Goal: Check status: Check status

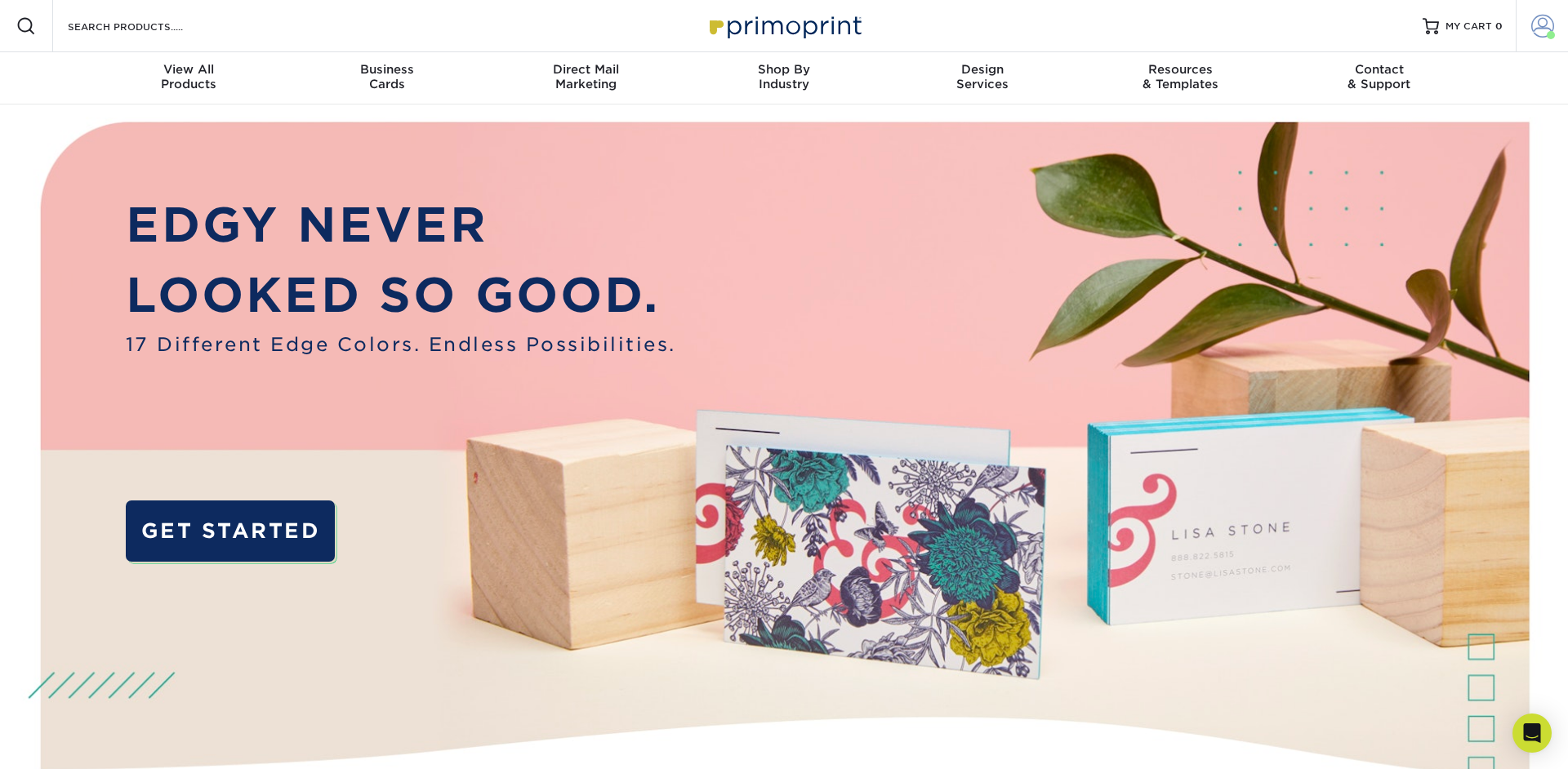
click at [1544, 23] on span at bounding box center [1543, 25] width 22 height 22
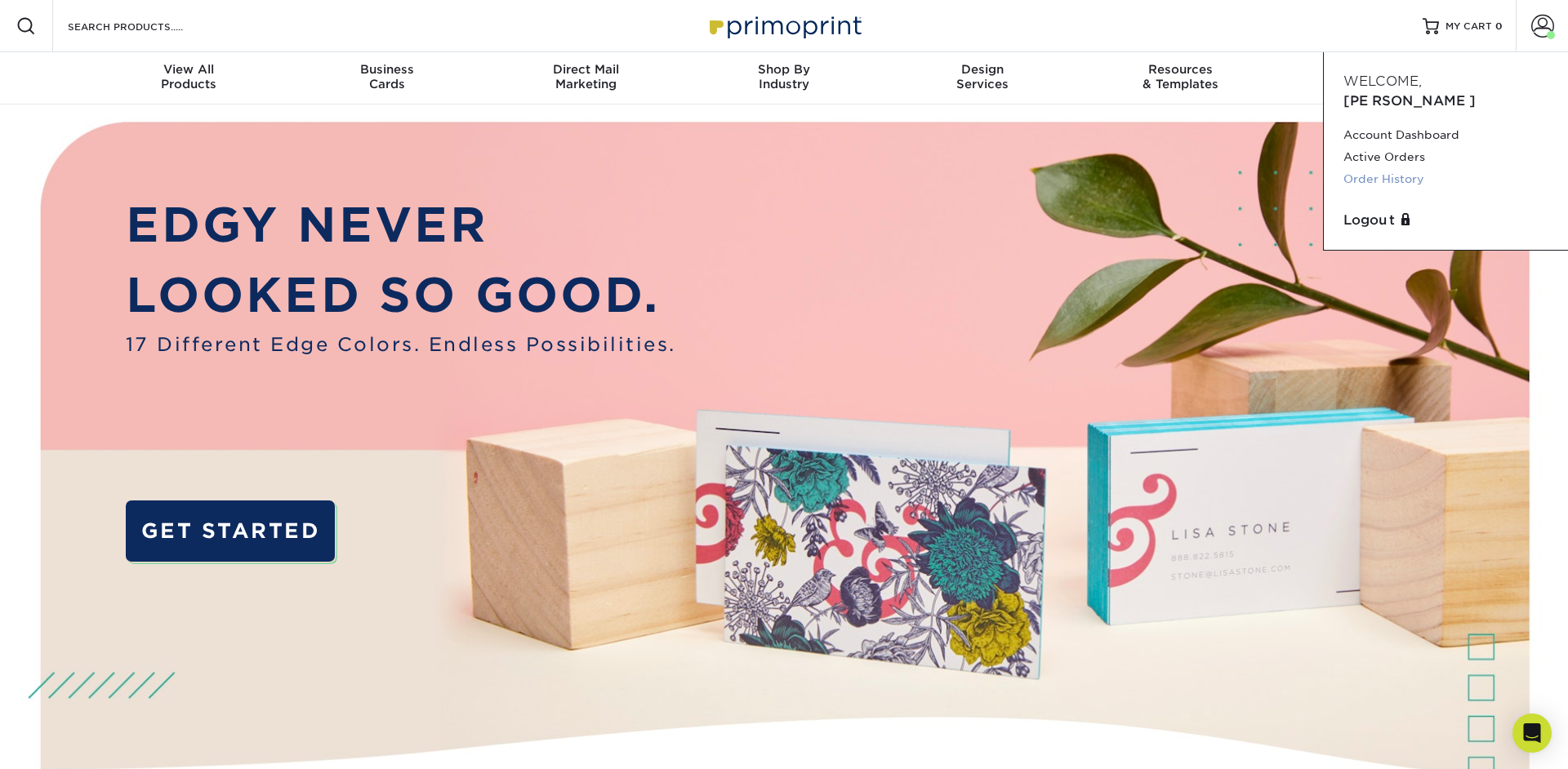
click at [1379, 168] on link "Order History" at bounding box center [1446, 179] width 205 height 22
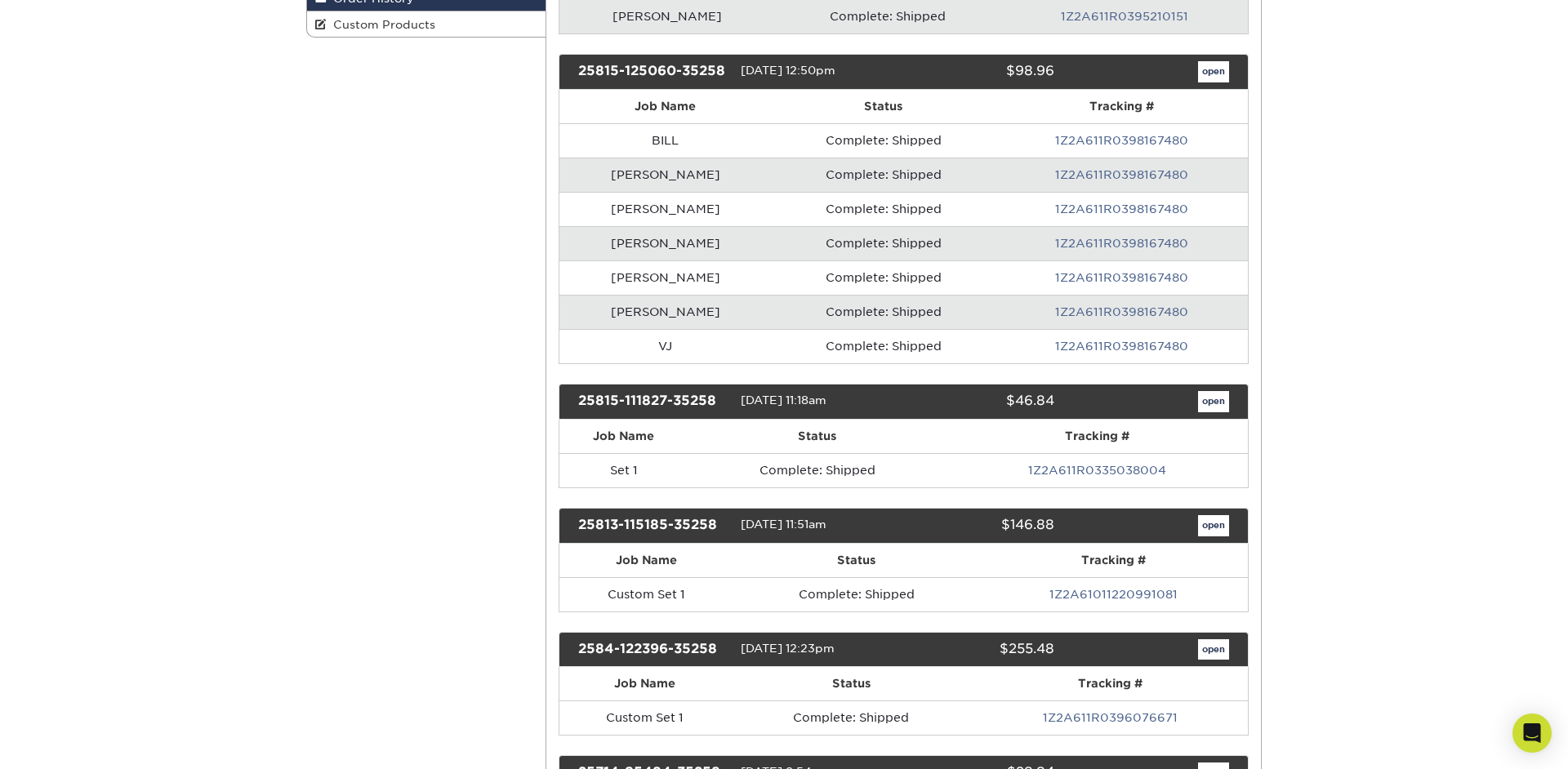
scroll to position [389, 0]
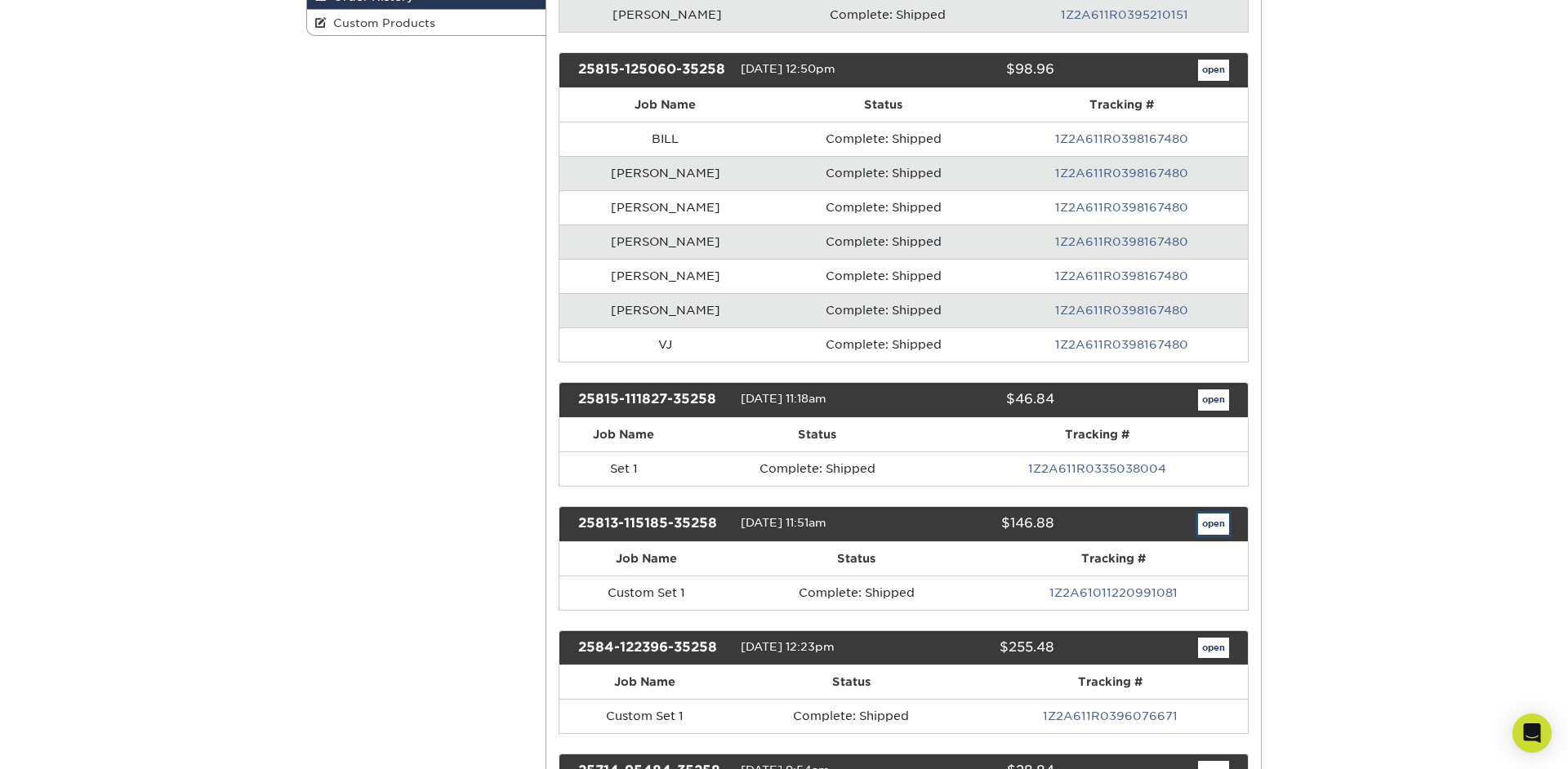
click at [1217, 528] on link "open" at bounding box center [1214, 524] width 31 height 21
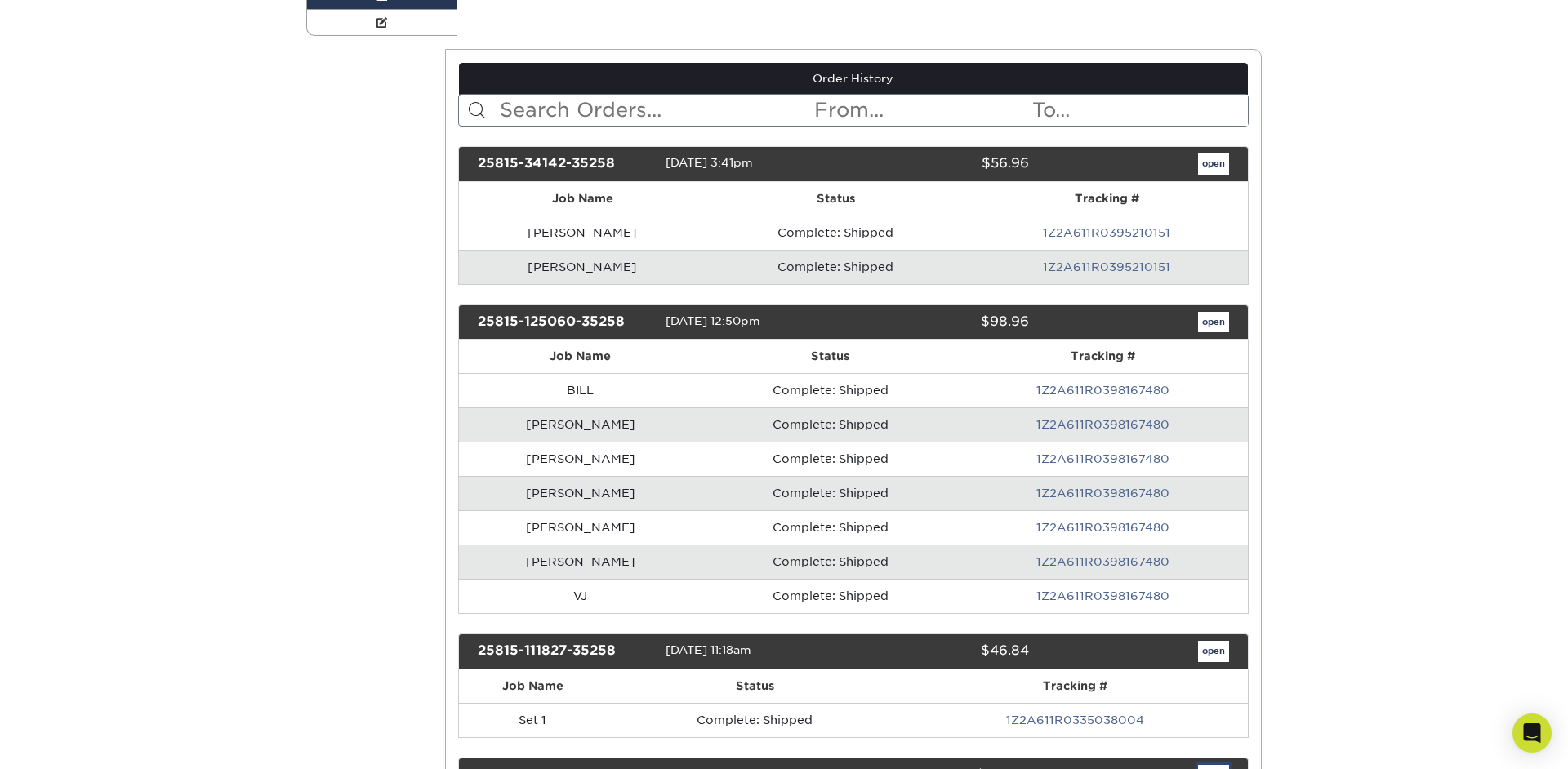
scroll to position [0, 0]
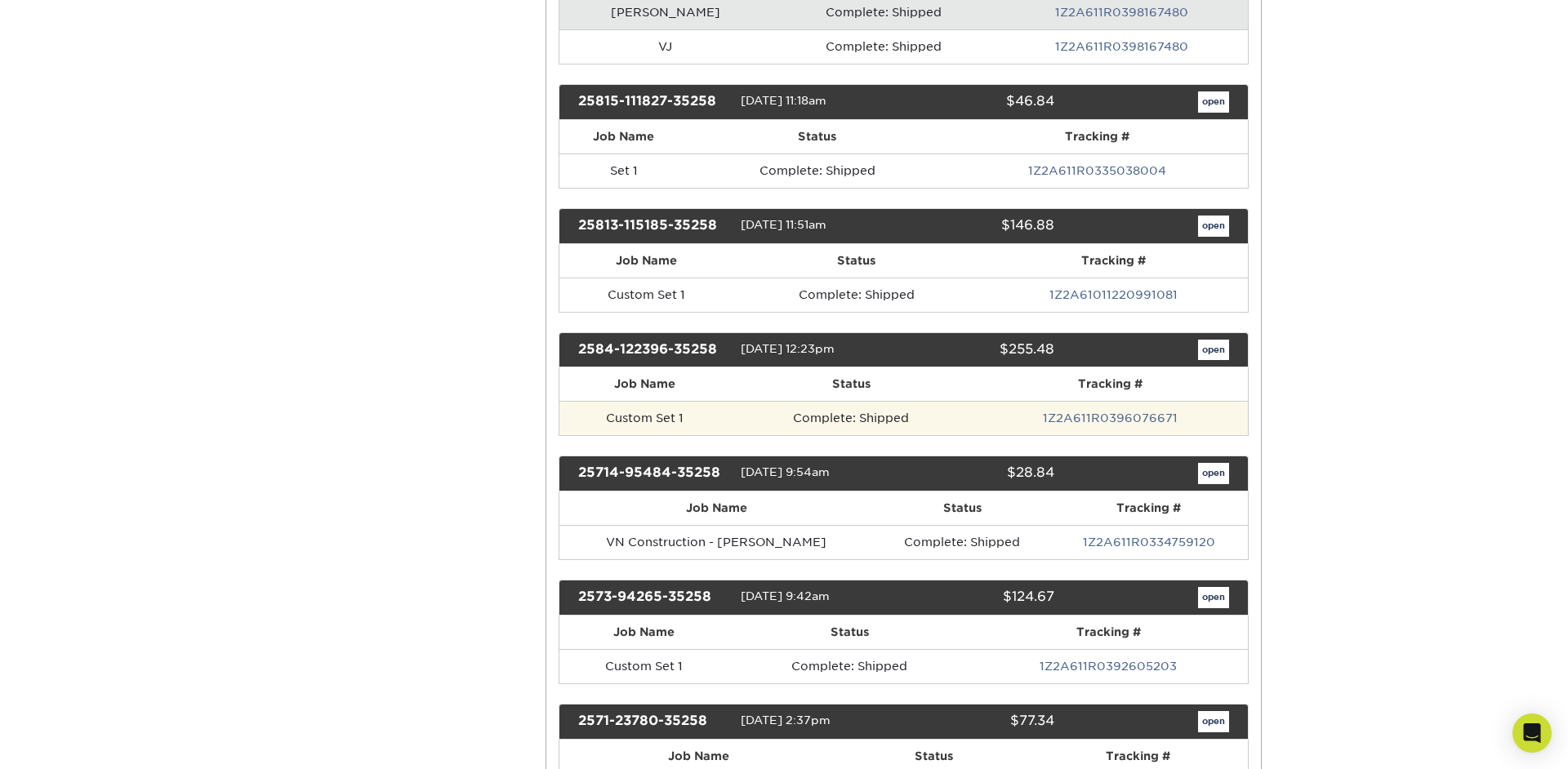
scroll to position [687, 0]
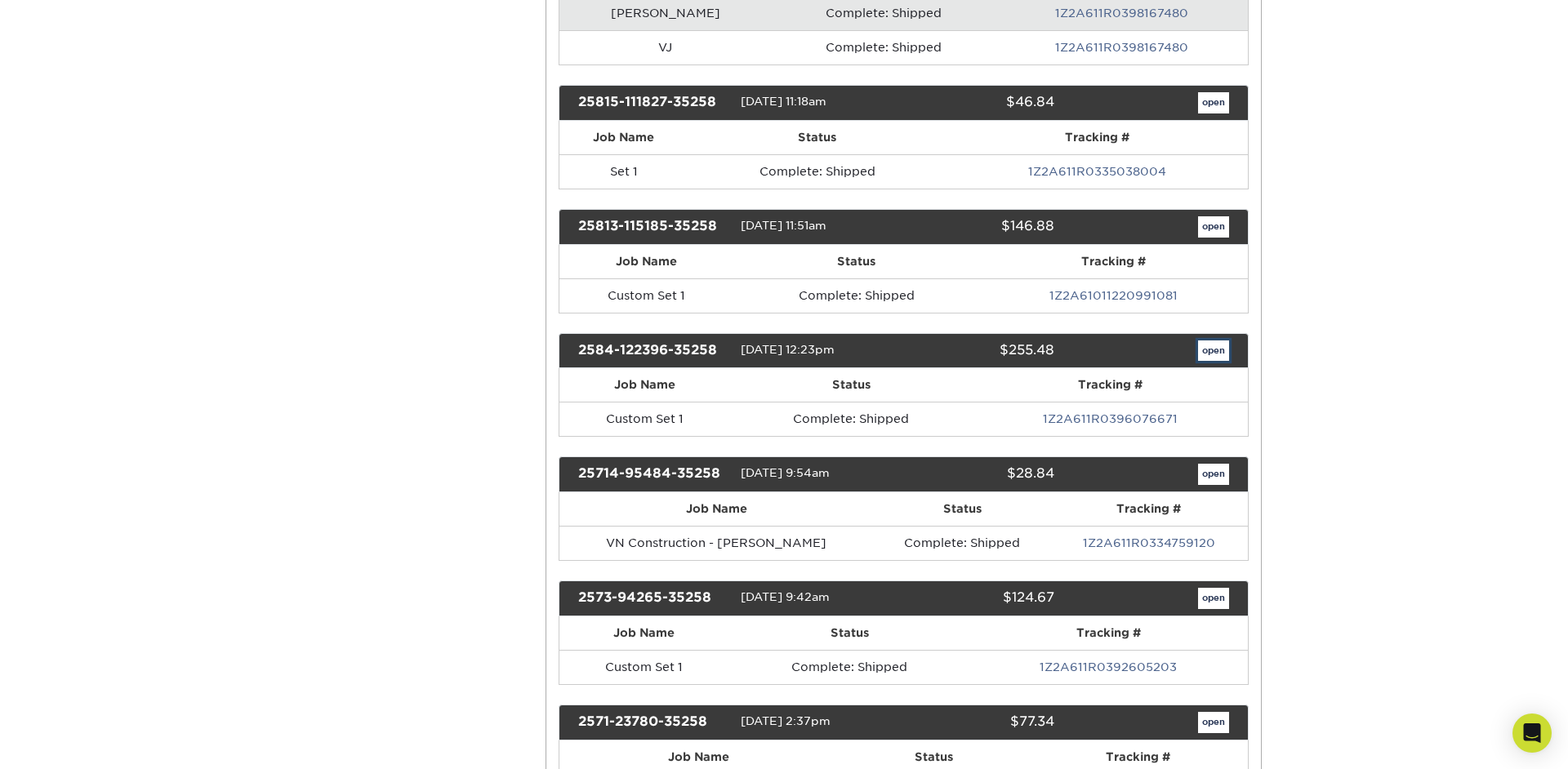
click at [1207, 352] on link "open" at bounding box center [1214, 351] width 31 height 21
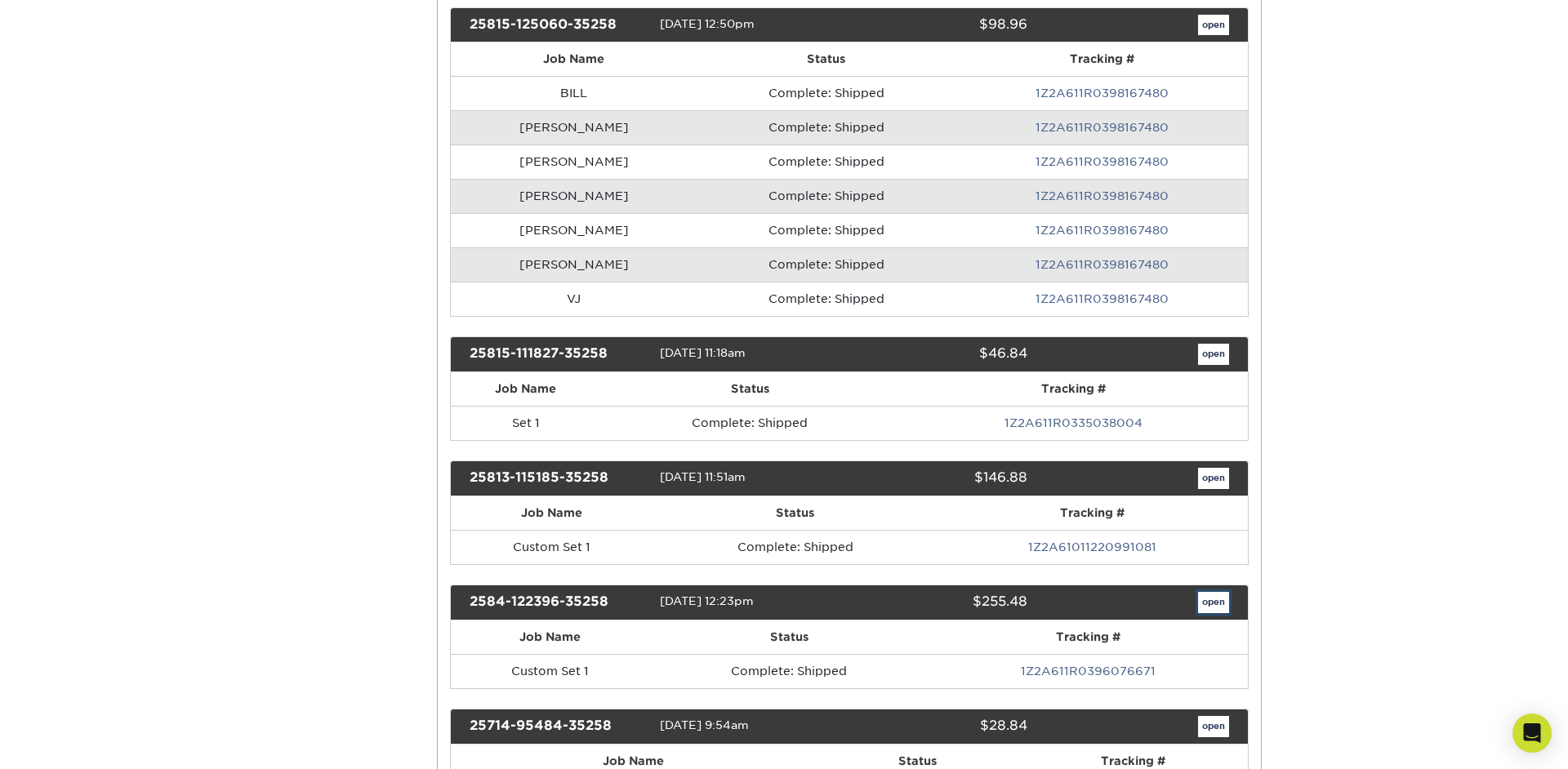
scroll to position [0, 0]
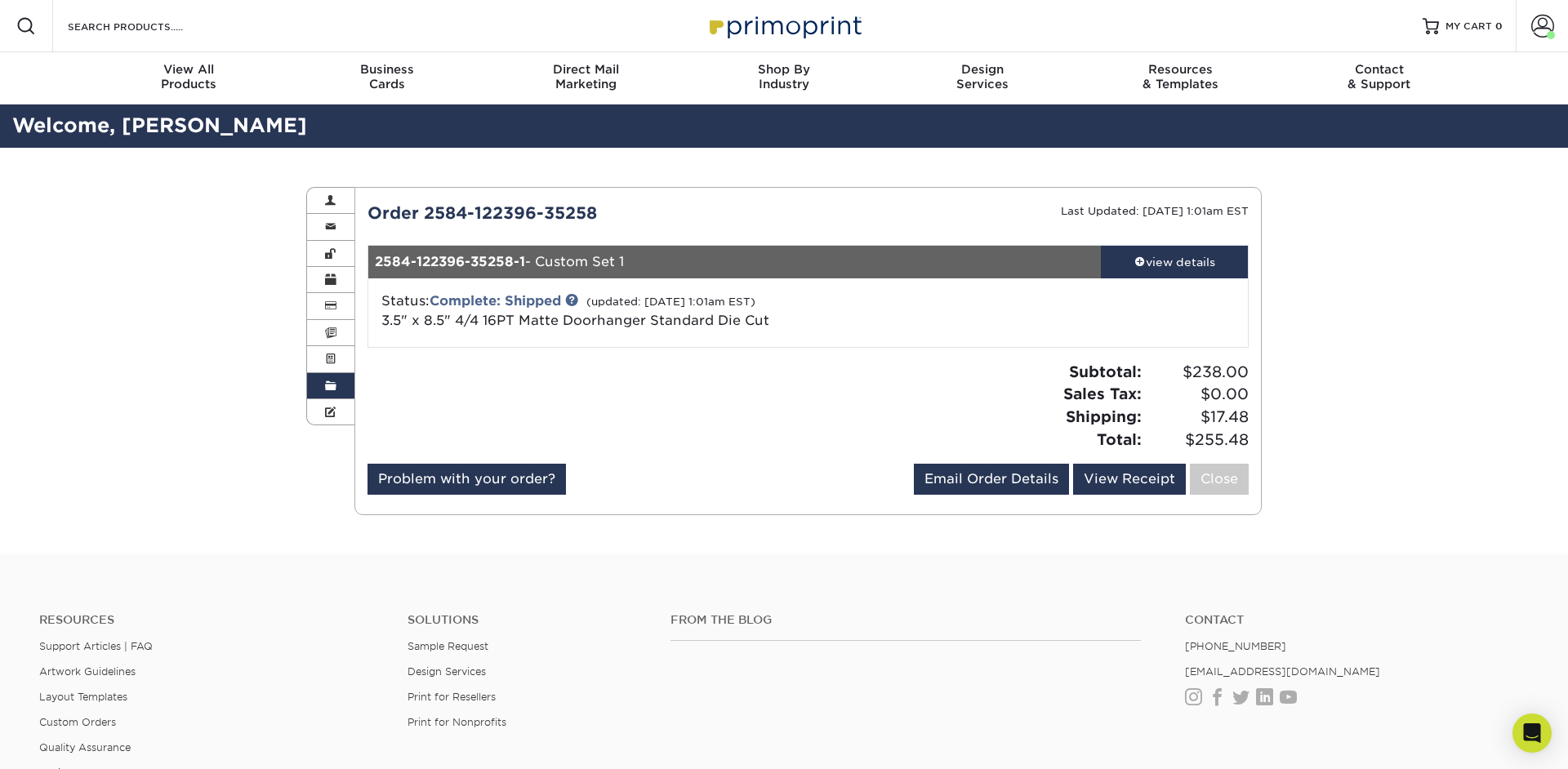
click at [334, 381] on span at bounding box center [331, 385] width 12 height 13
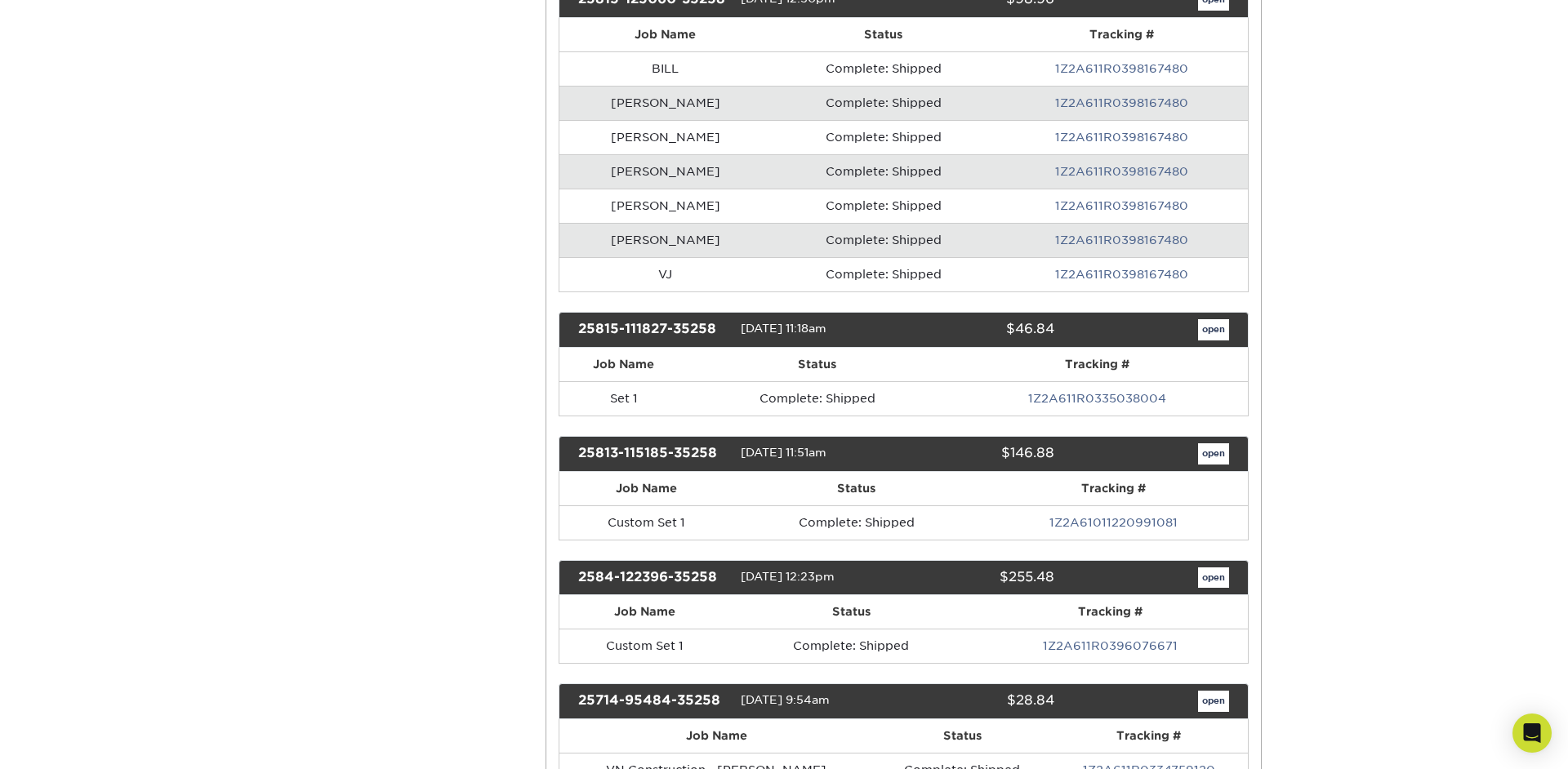
scroll to position [467, 0]
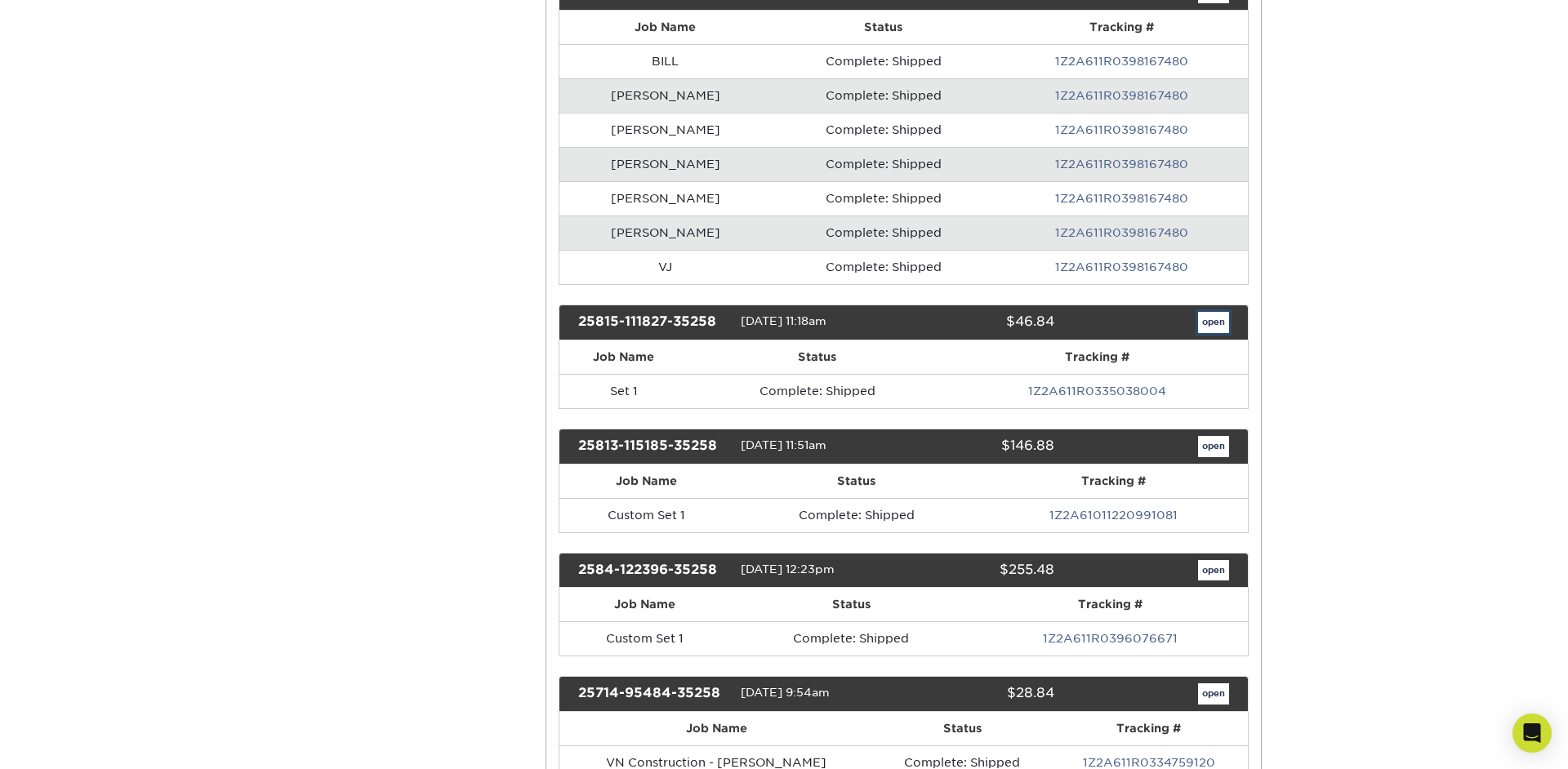
click at [1212, 327] on link "open" at bounding box center [1214, 323] width 31 height 21
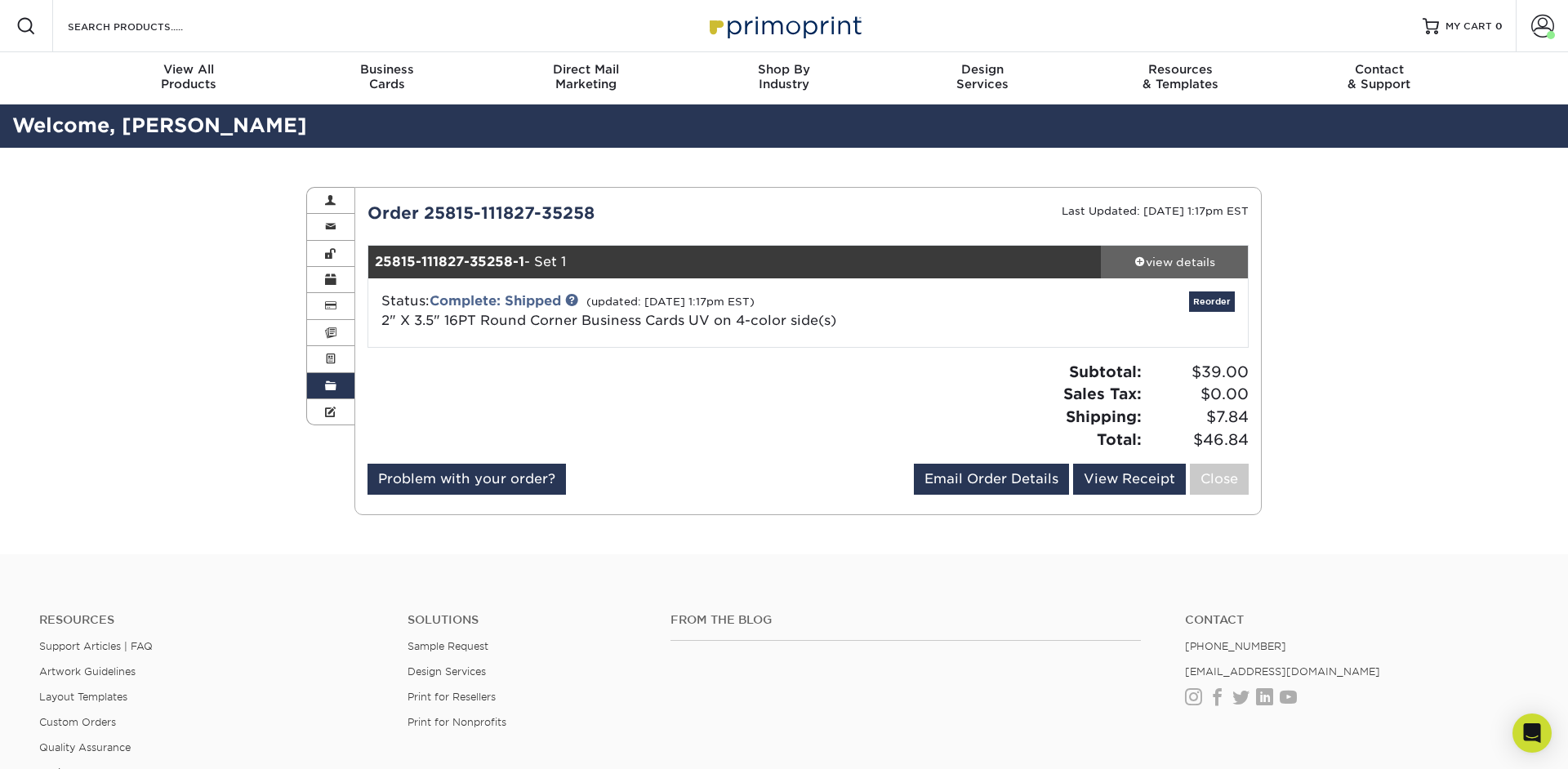
click at [1148, 262] on div "view details" at bounding box center [1175, 262] width 147 height 17
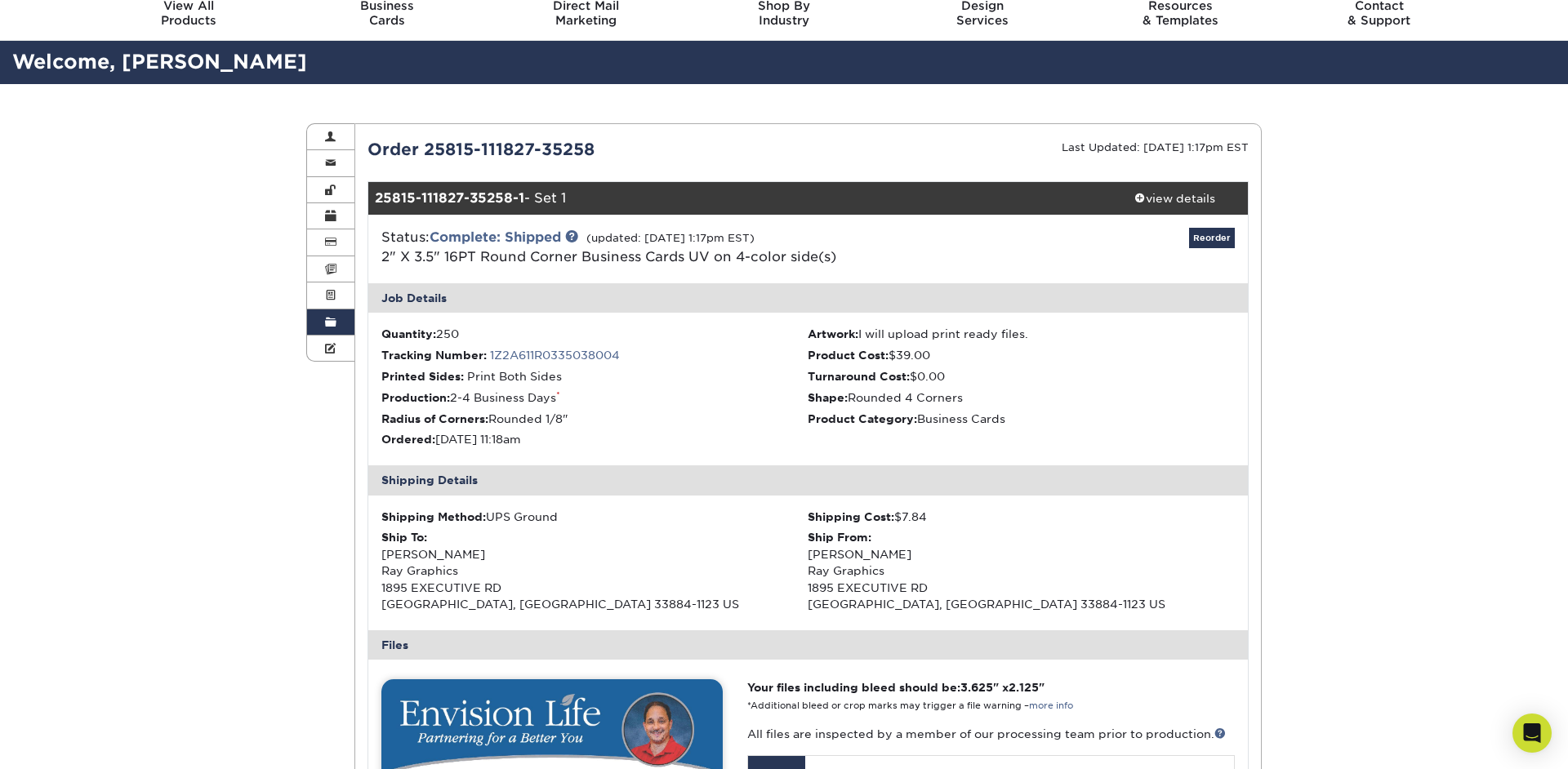
scroll to position [48, 0]
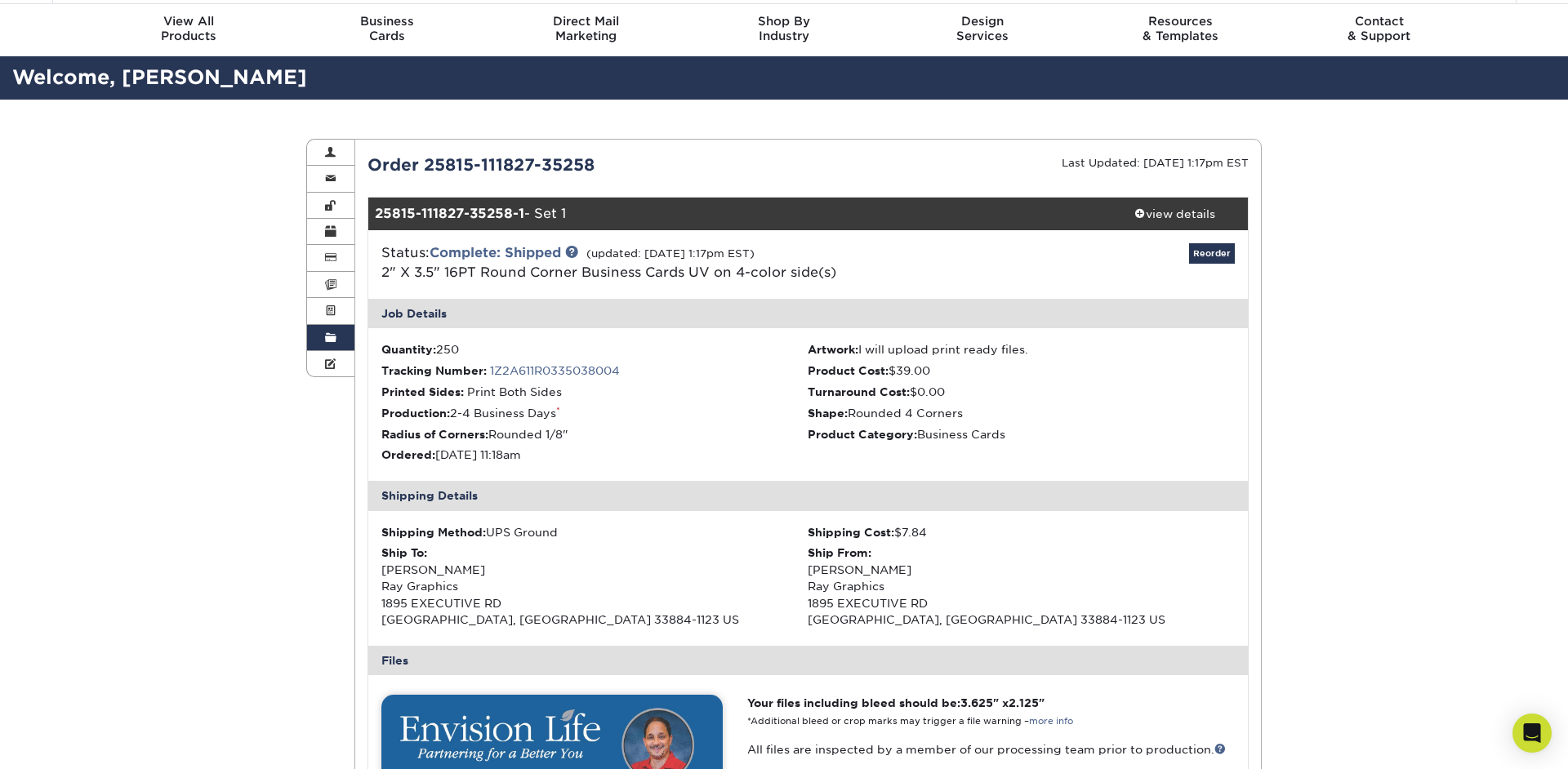
click at [342, 340] on link "Order History" at bounding box center [331, 338] width 48 height 26
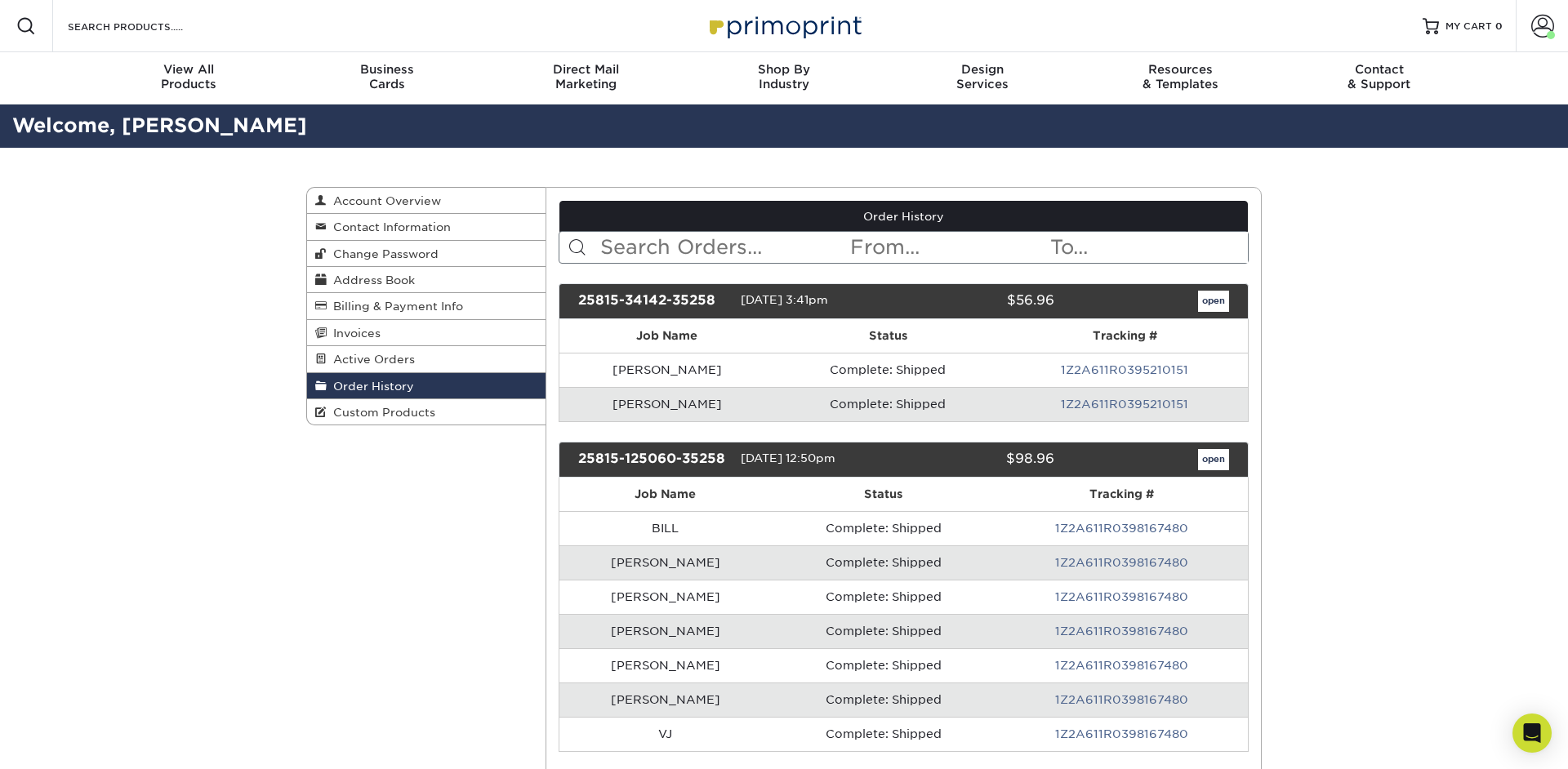
click at [1137, 376] on link "1Z2A611R0395210151" at bounding box center [1125, 369] width 128 height 13
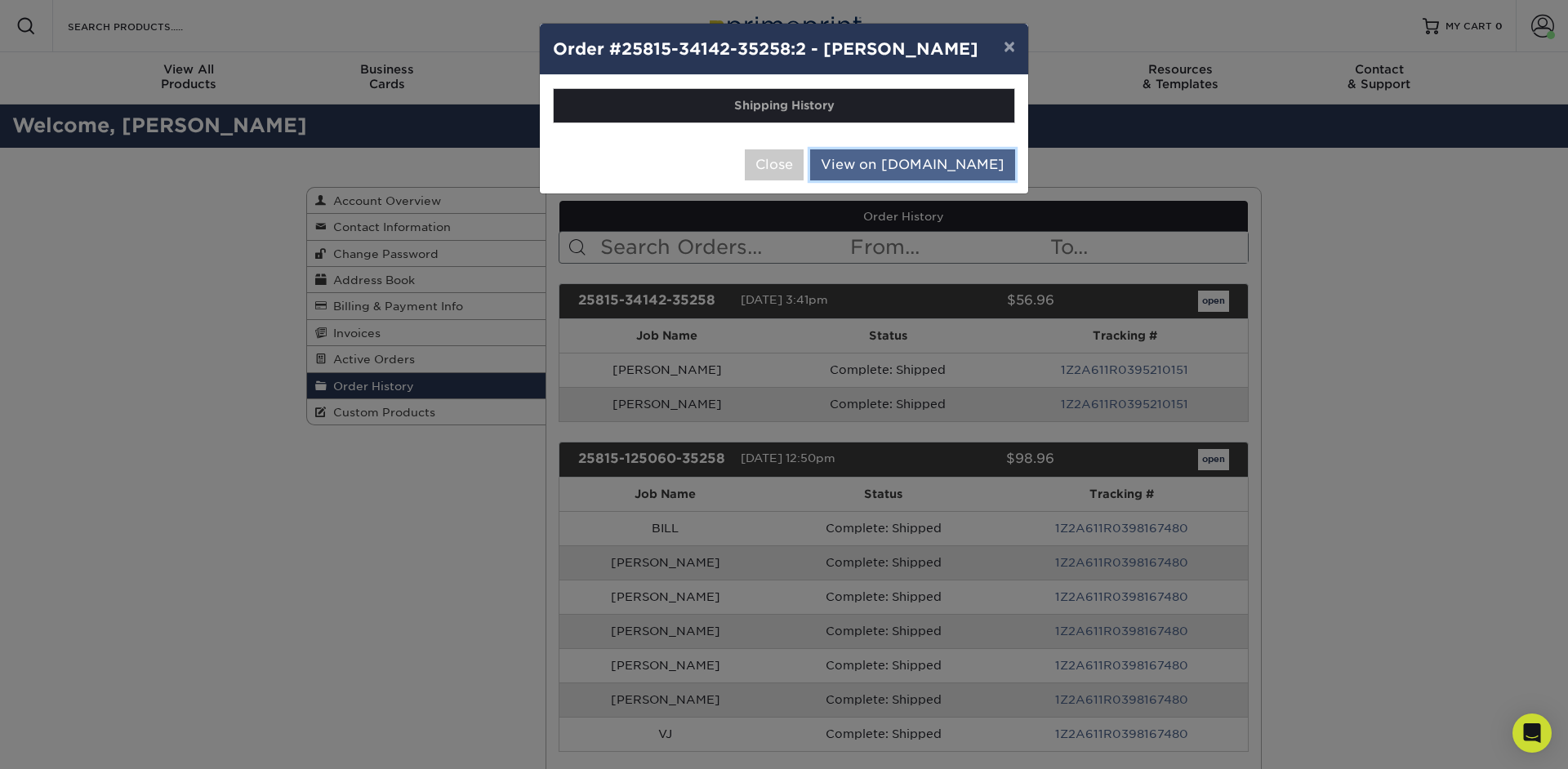
click at [924, 160] on link "View on UPS.com" at bounding box center [913, 165] width 205 height 31
click at [972, 243] on div "× Order #25815-34142-35258:2 - ALEX Shipping History Close View on UPS.com" at bounding box center [784, 384] width 1568 height 769
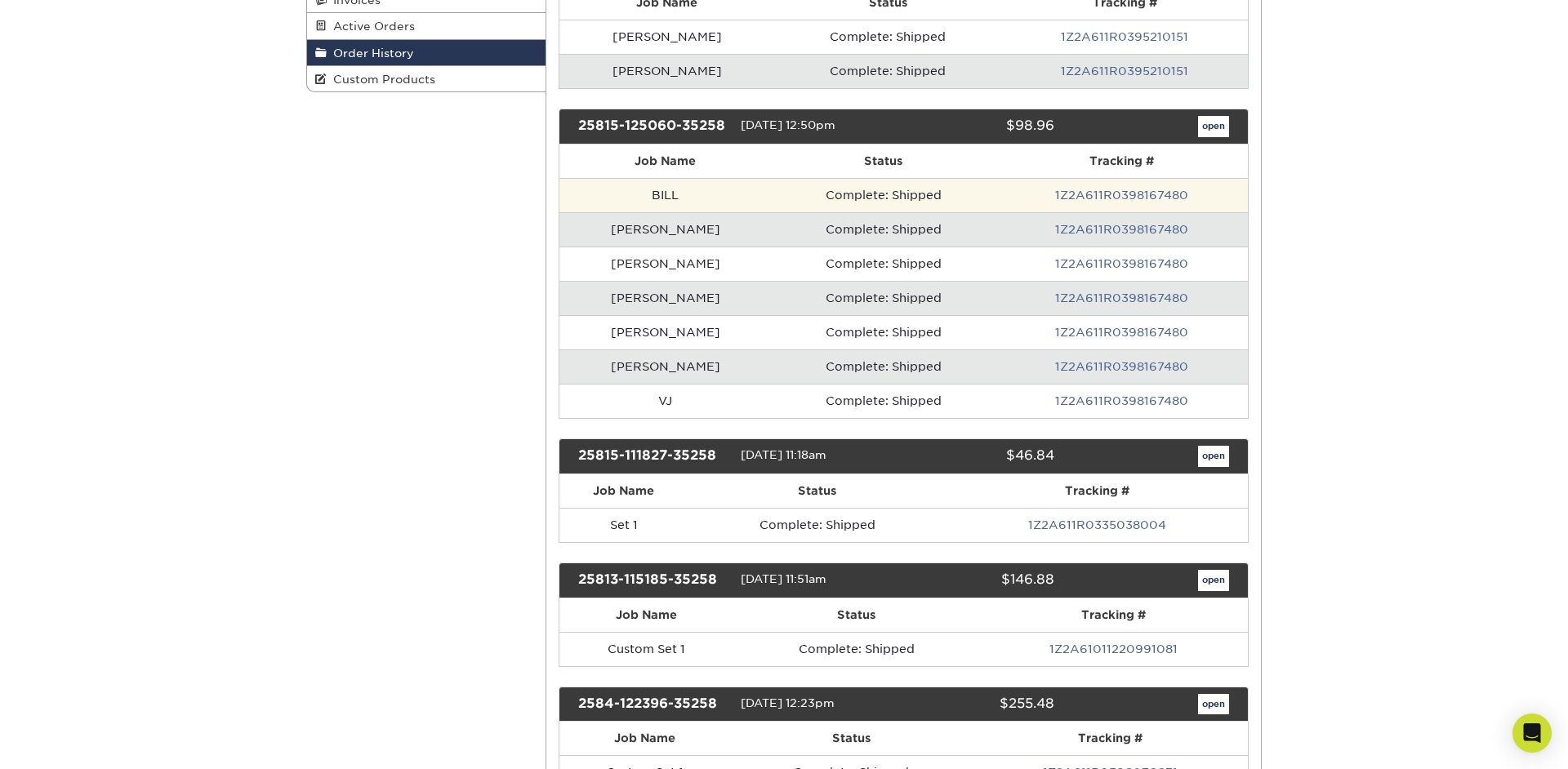
scroll to position [336, 0]
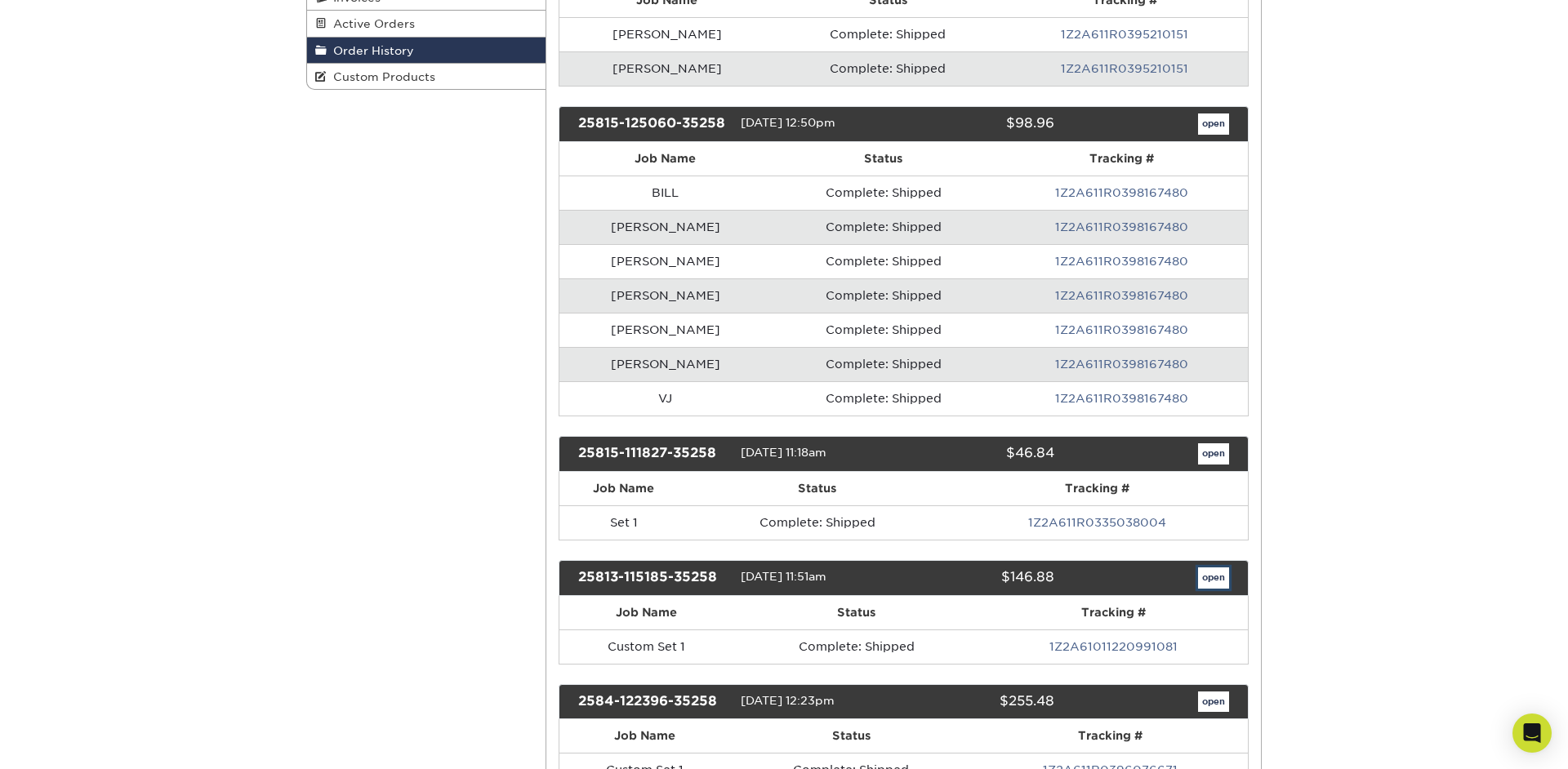
click at [1207, 579] on link "open" at bounding box center [1214, 578] width 31 height 21
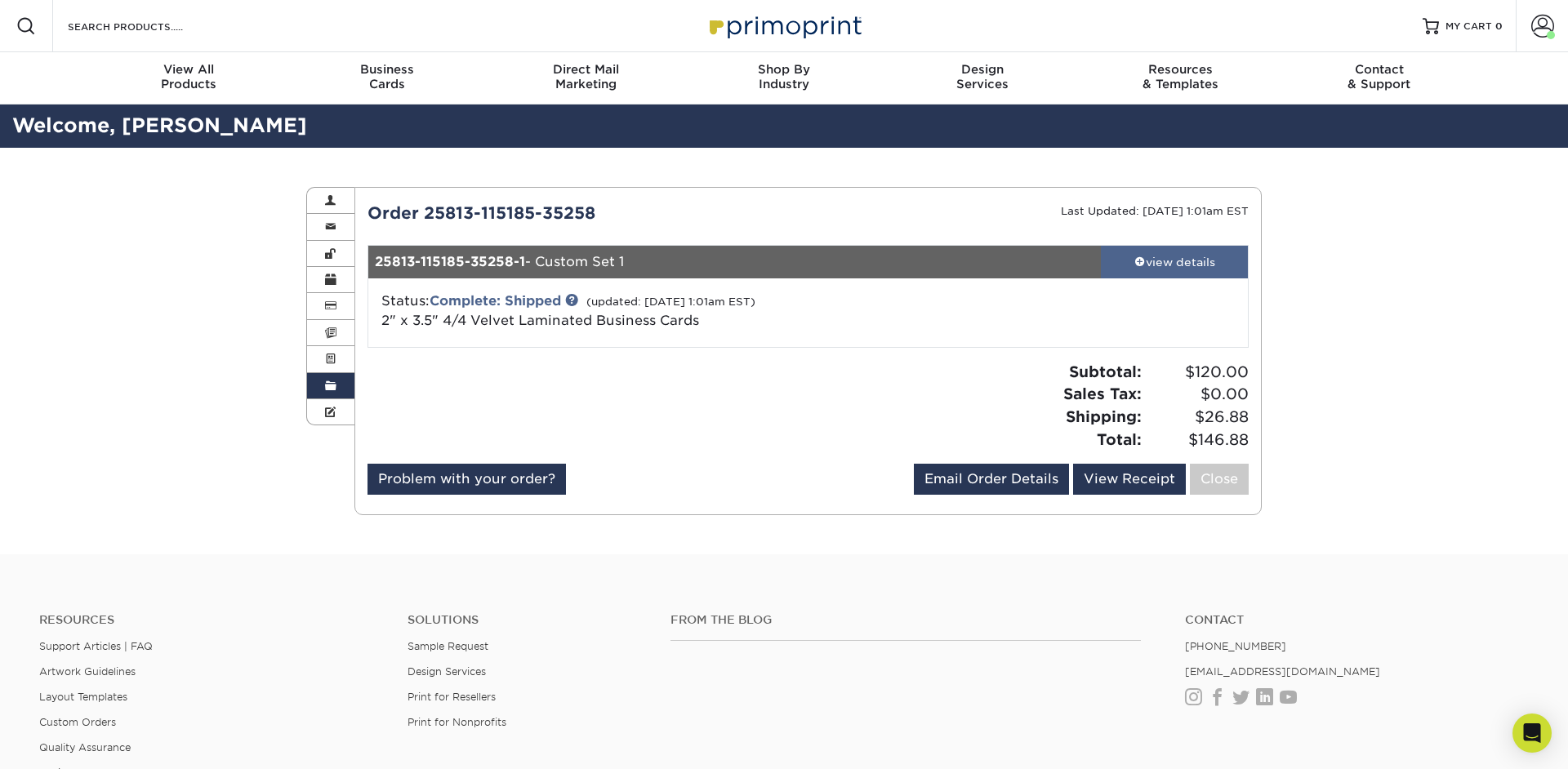
click at [1173, 270] on link "view details" at bounding box center [1175, 262] width 147 height 32
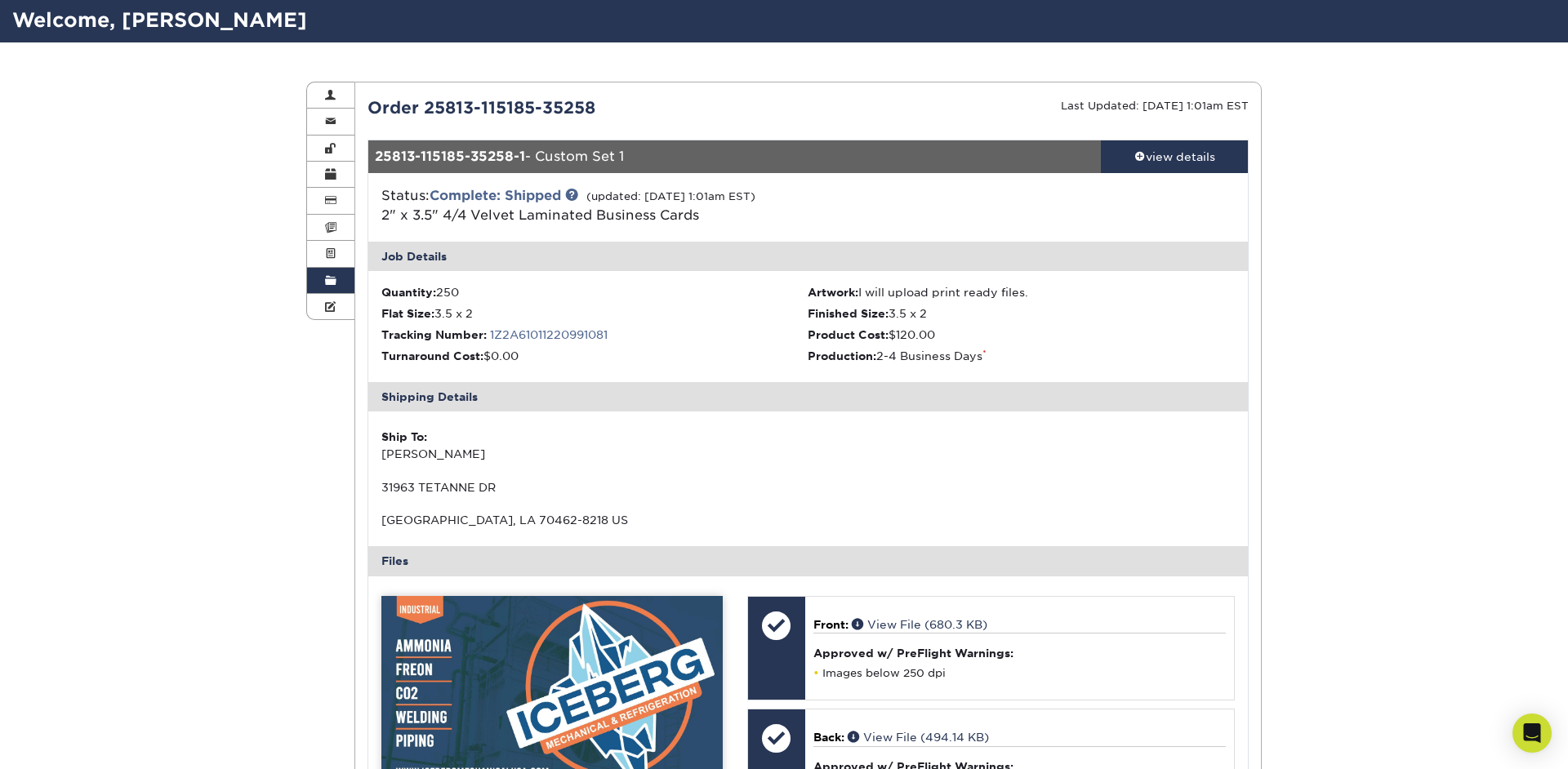
scroll to position [108, 0]
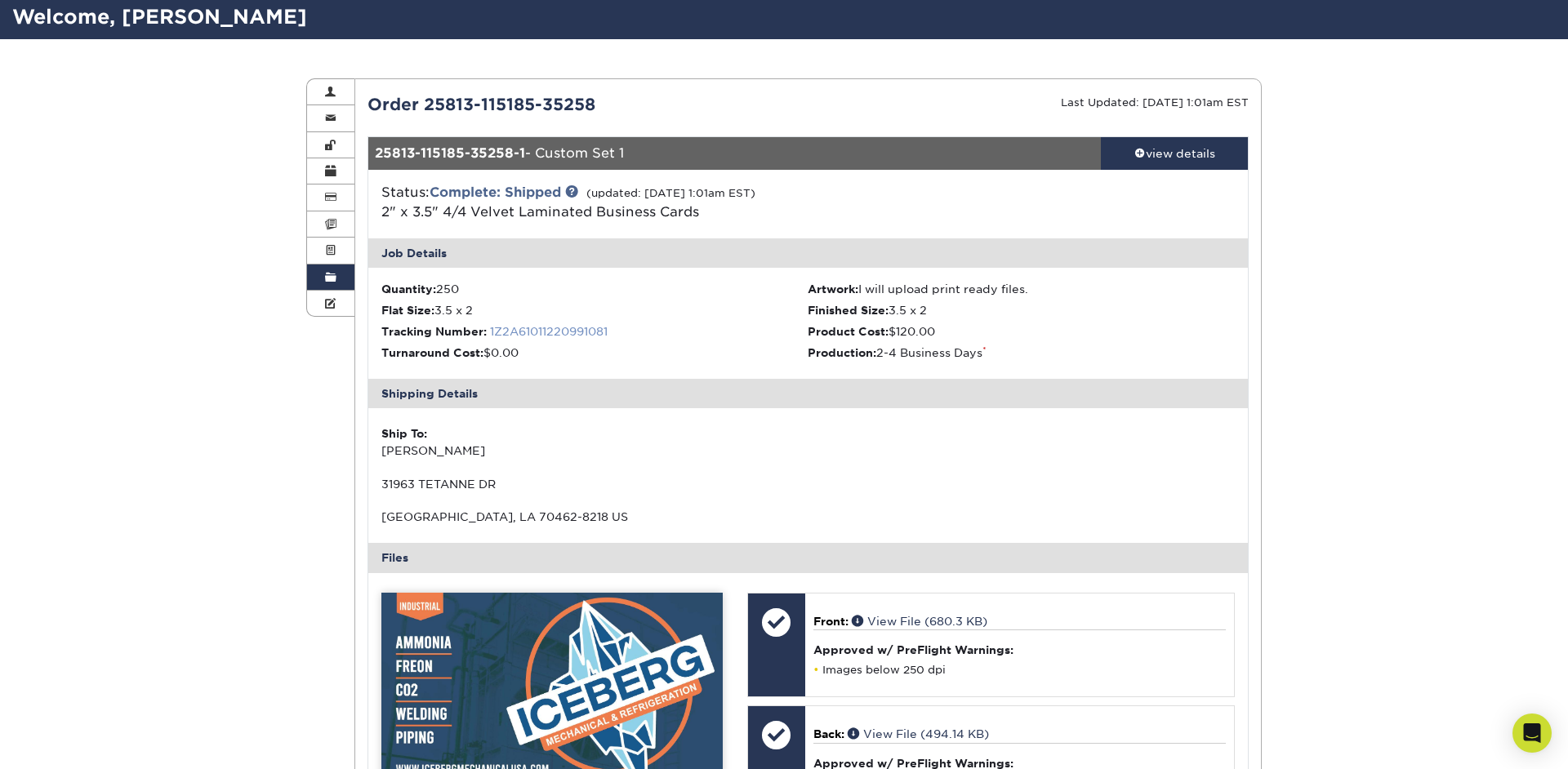
click at [547, 331] on link "1Z2A61011220991081" at bounding box center [549, 331] width 117 height 13
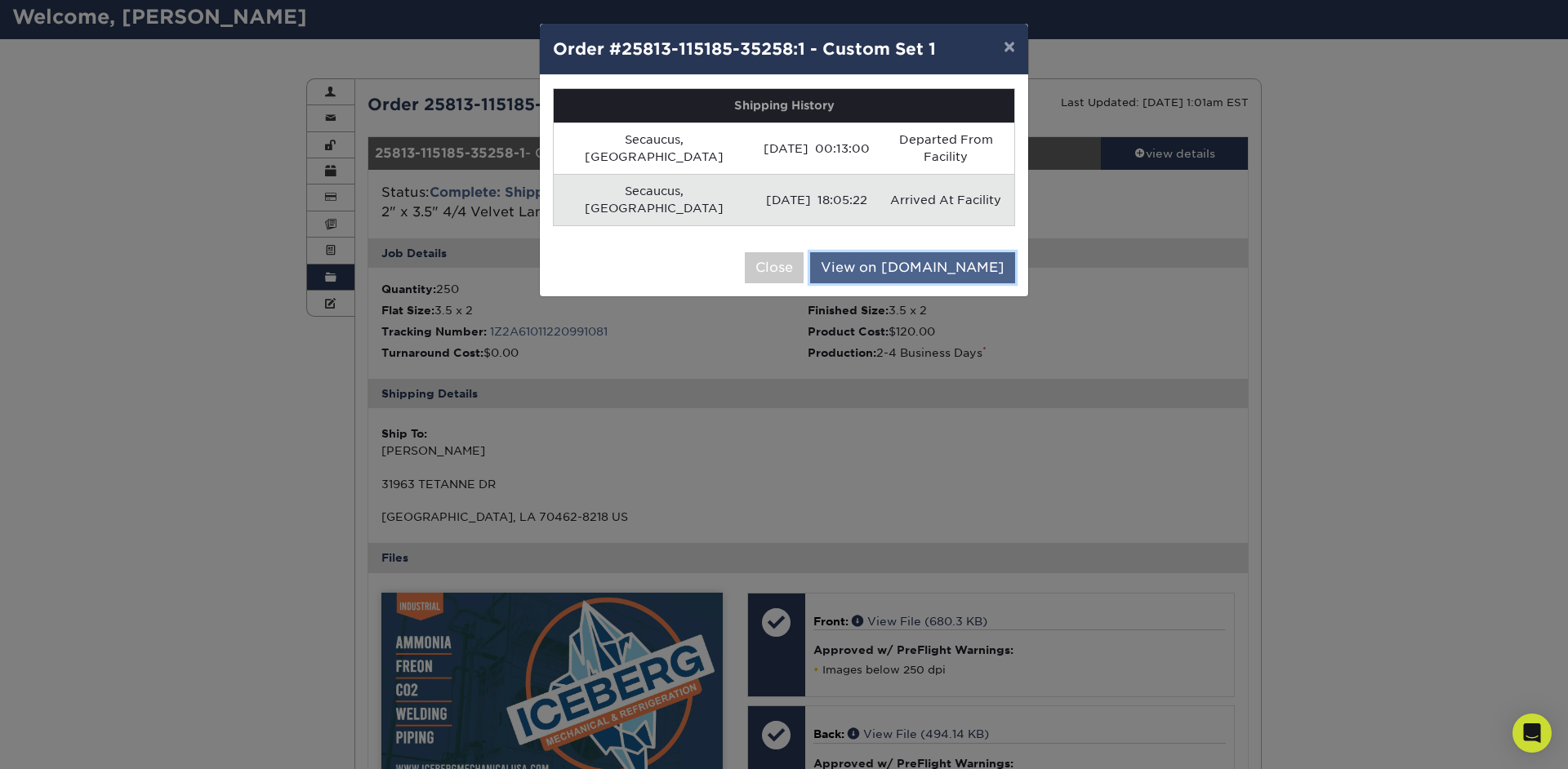
click at [916, 253] on link "View on UPS.com" at bounding box center [913, 268] width 205 height 31
click at [1109, 271] on div "× Order #25813-115185-35258:1 - Custom Set 1 Shipping History Secaucus, US 08/1…" at bounding box center [784, 384] width 1568 height 769
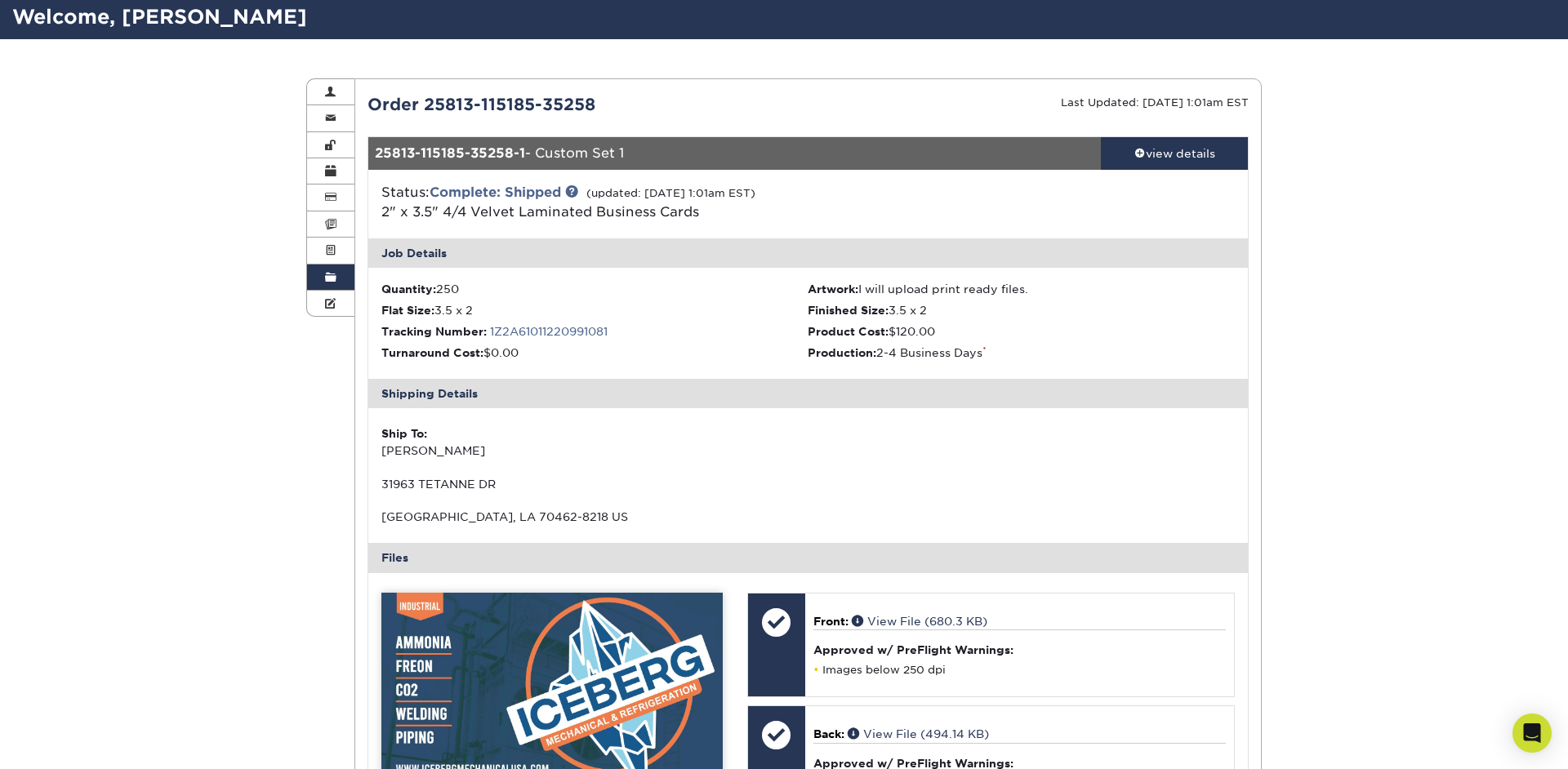
click at [943, 99] on div "Last Updated: [DATE] 1:01am EST" at bounding box center [1034, 104] width 453 height 24
